Goal: Information Seeking & Learning: Understand process/instructions

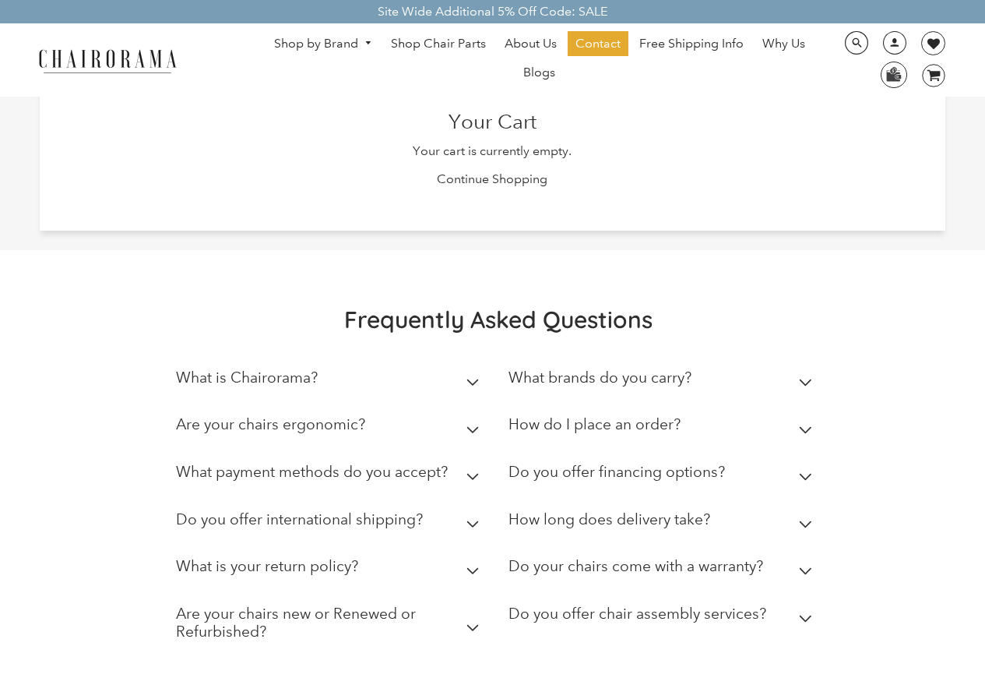
click at [540, 436] on div "How do I place an order?" at bounding box center [595, 428] width 172 height 26
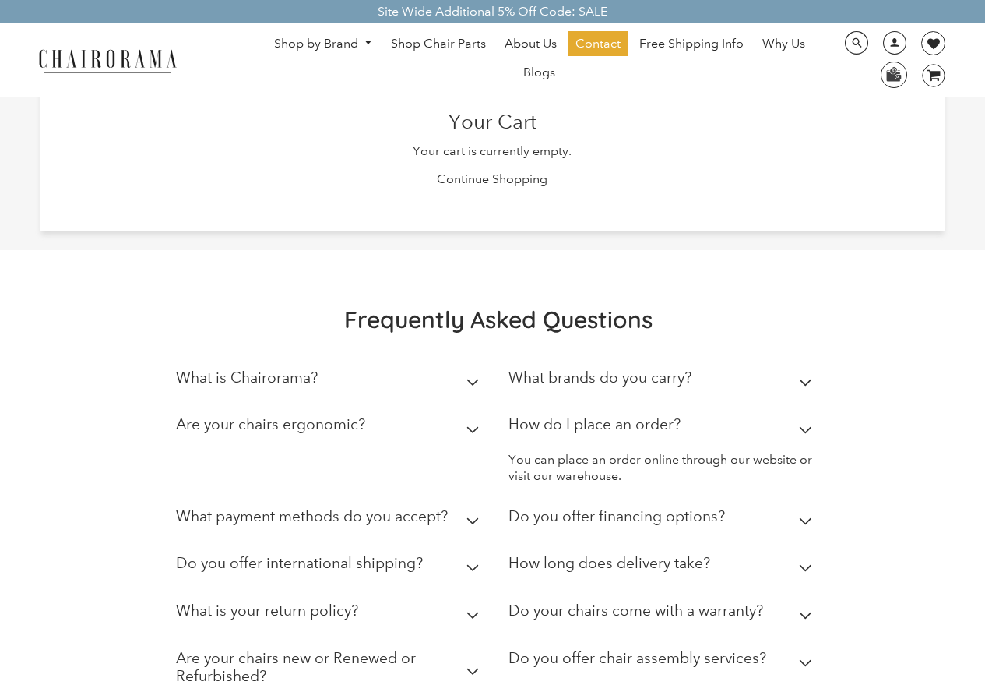
click at [50, 48] on img at bounding box center [108, 60] width 156 height 27
